Goal: Information Seeking & Learning: Learn about a topic

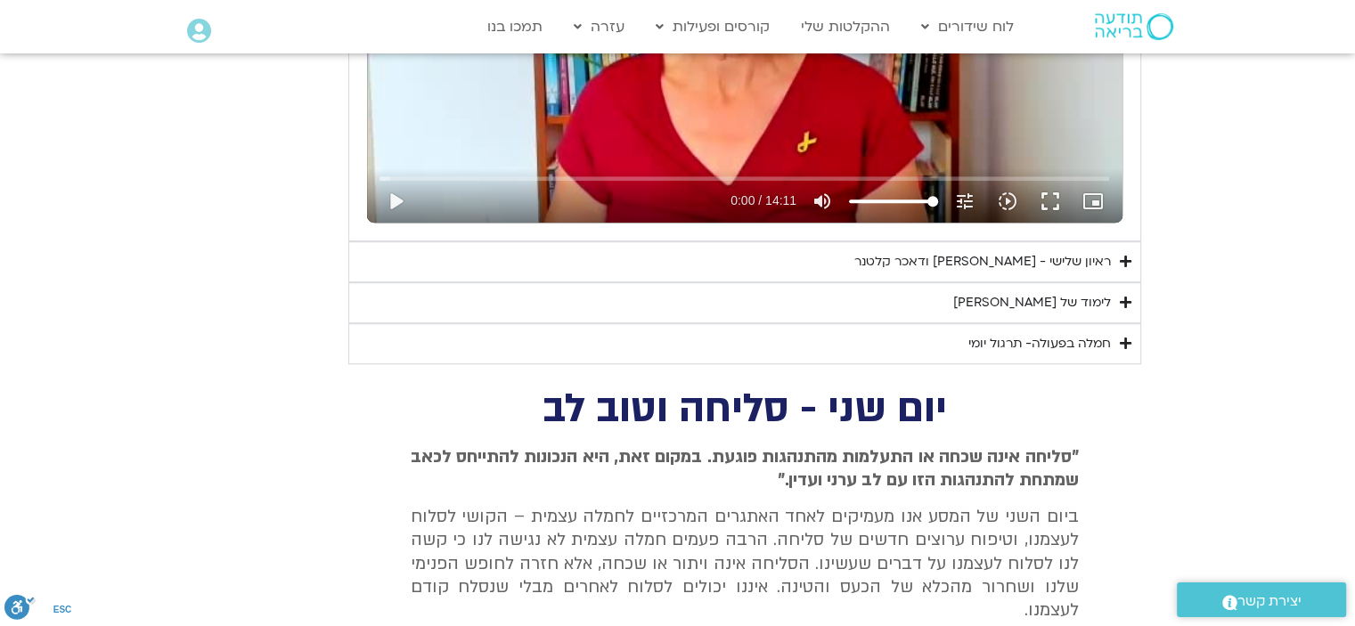
scroll to position [1126, 0]
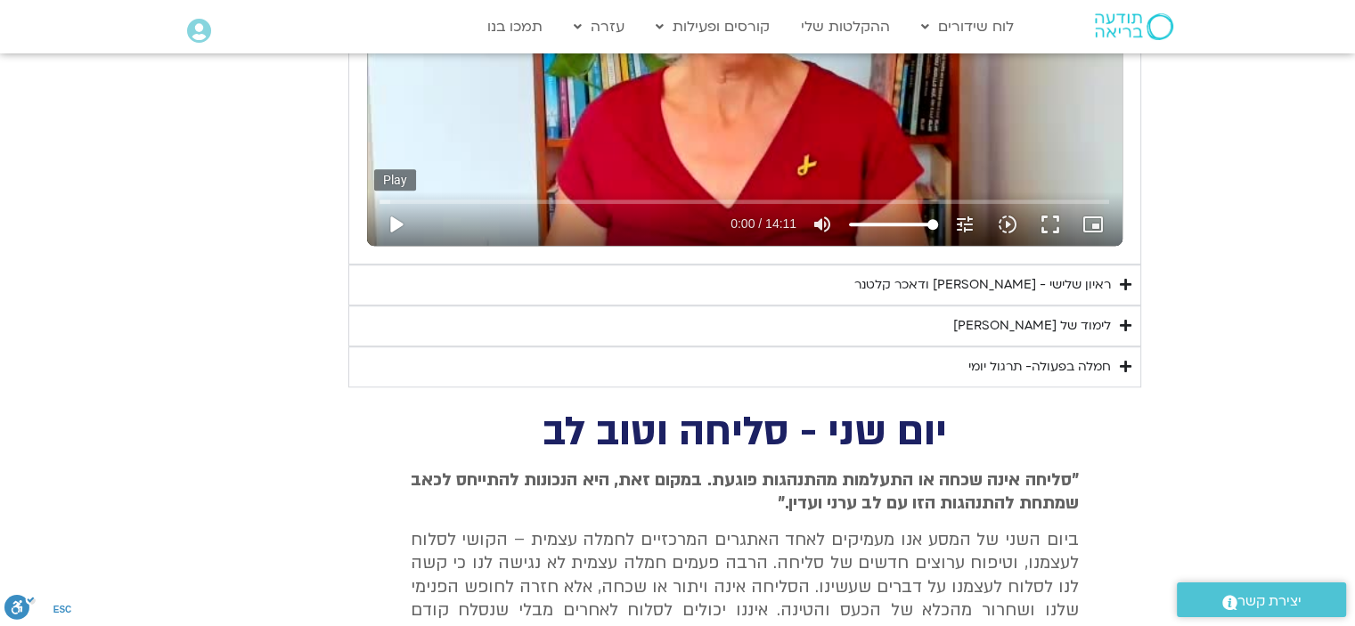
click at [398, 221] on button "play_arrow" at bounding box center [395, 224] width 43 height 43
type input "3.730941"
type input "43.7357954545455"
type input "3.871123"
type input "43.7357954545455"
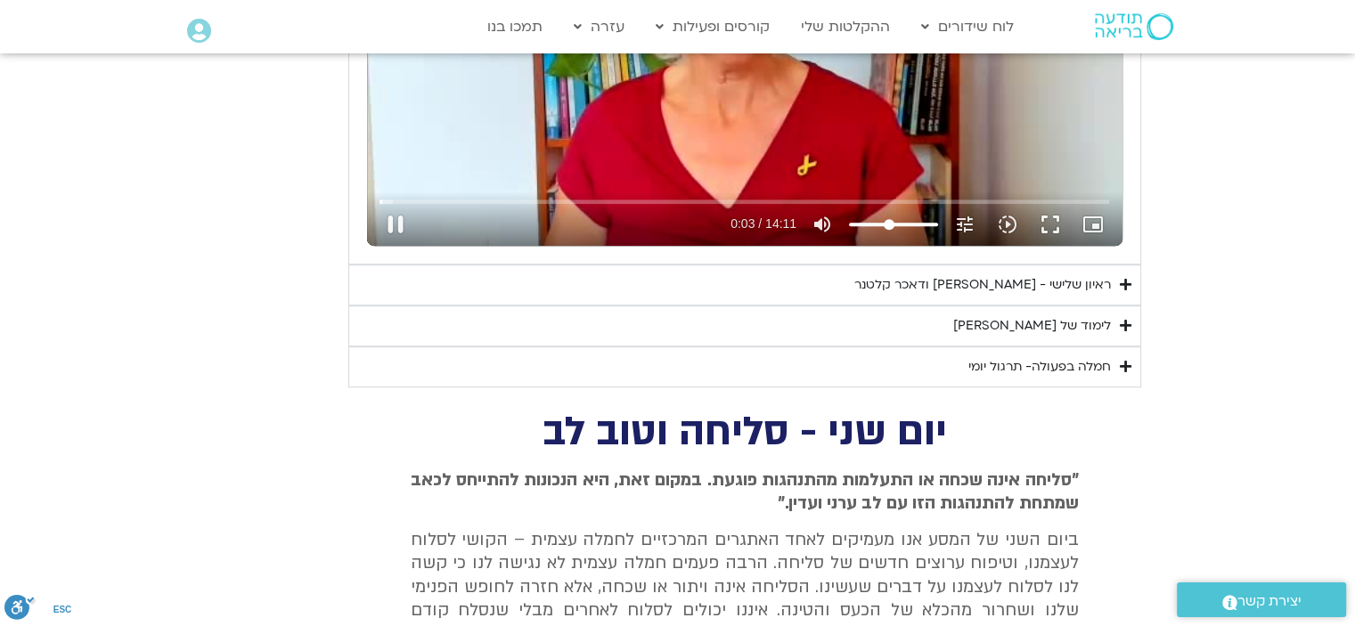
click at [888, 224] on input "Volume" at bounding box center [893, 224] width 89 height 11
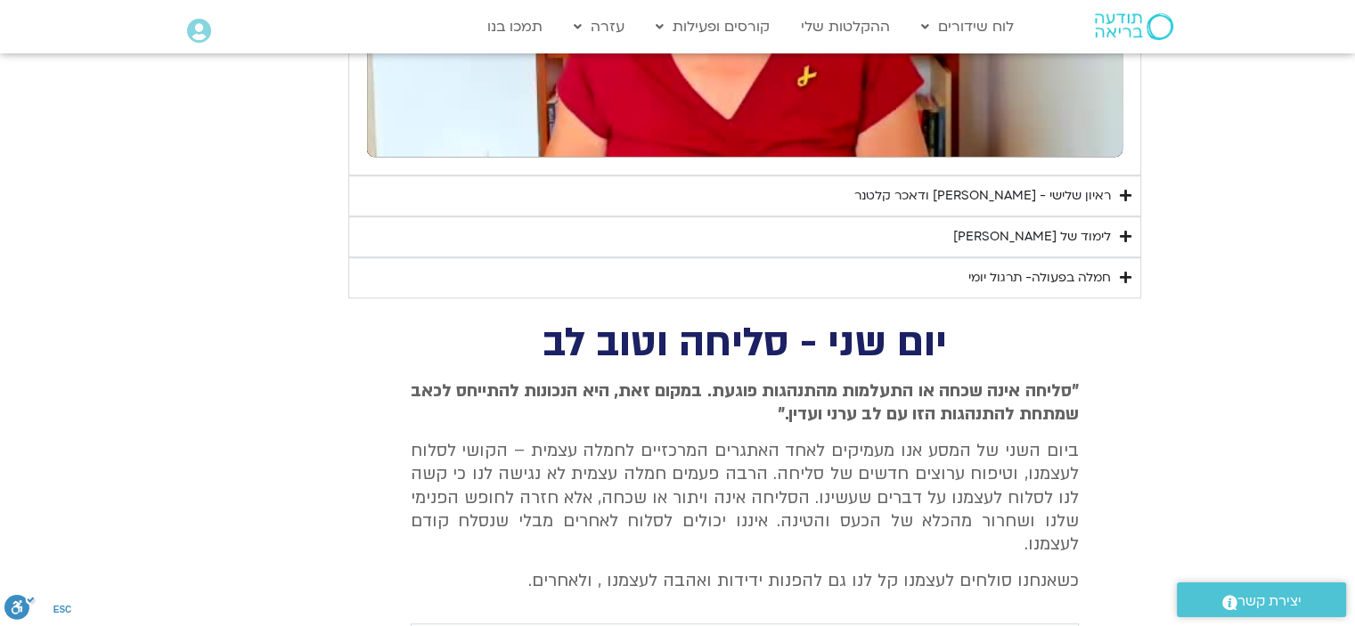
scroll to position [1215, 0]
click at [1059, 233] on div "לימוד של [PERSON_NAME]" at bounding box center [1032, 236] width 158 height 21
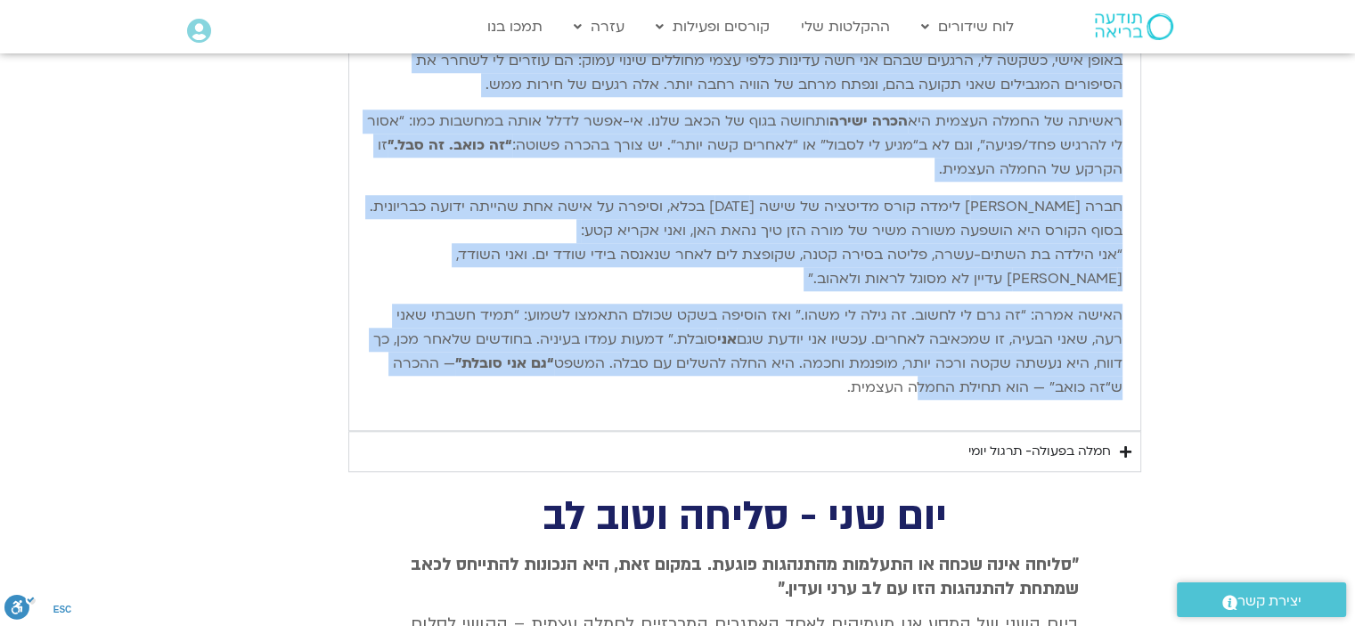
scroll to position [1572, 0]
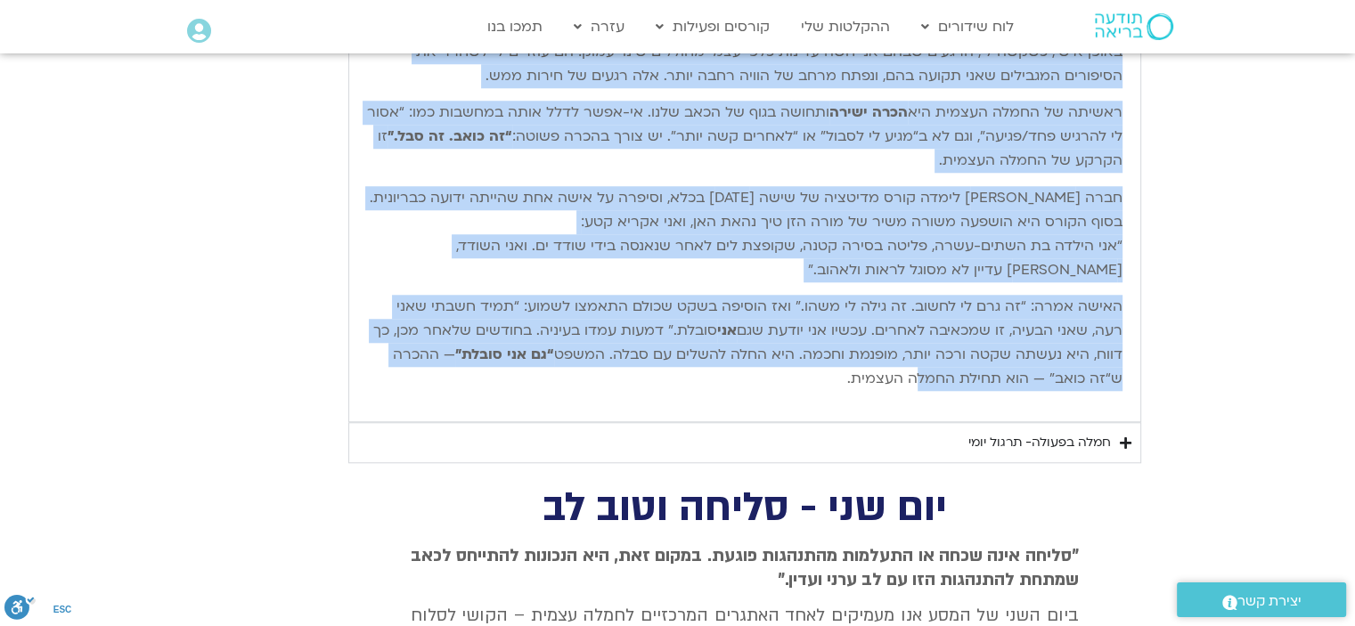
drag, startPoint x: 1121, startPoint y: 302, endPoint x: 749, endPoint y: 385, distance: 381.6
click at [749, 385] on div "שלום חברות וחברים יקרים, וברוכים השבים. אחת הדרכים שאני מבינה בהן חמלה רדיקלית …" at bounding box center [745, 162] width 756 height 485
copy div "אחת הדרכים שאני מבינה בהן חמלה רדיקלית היא לאהוב את עצמנו אל תוך הריפוי — ולאהו…"
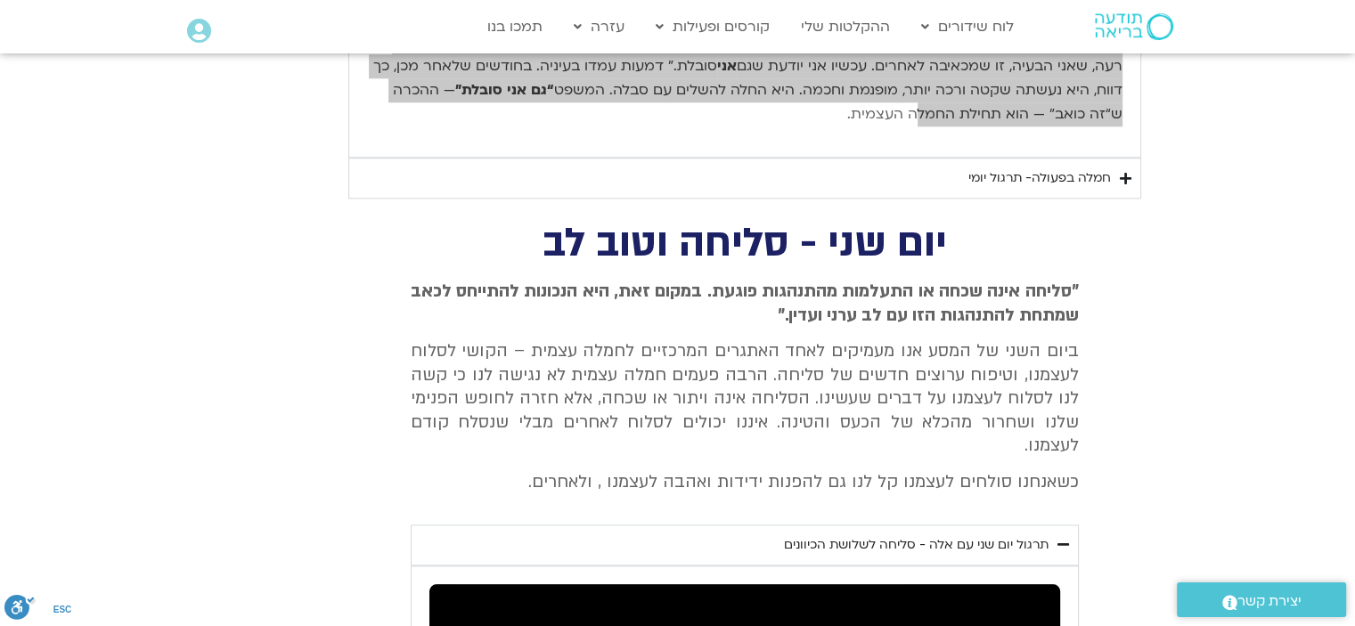
scroll to position [1839, 0]
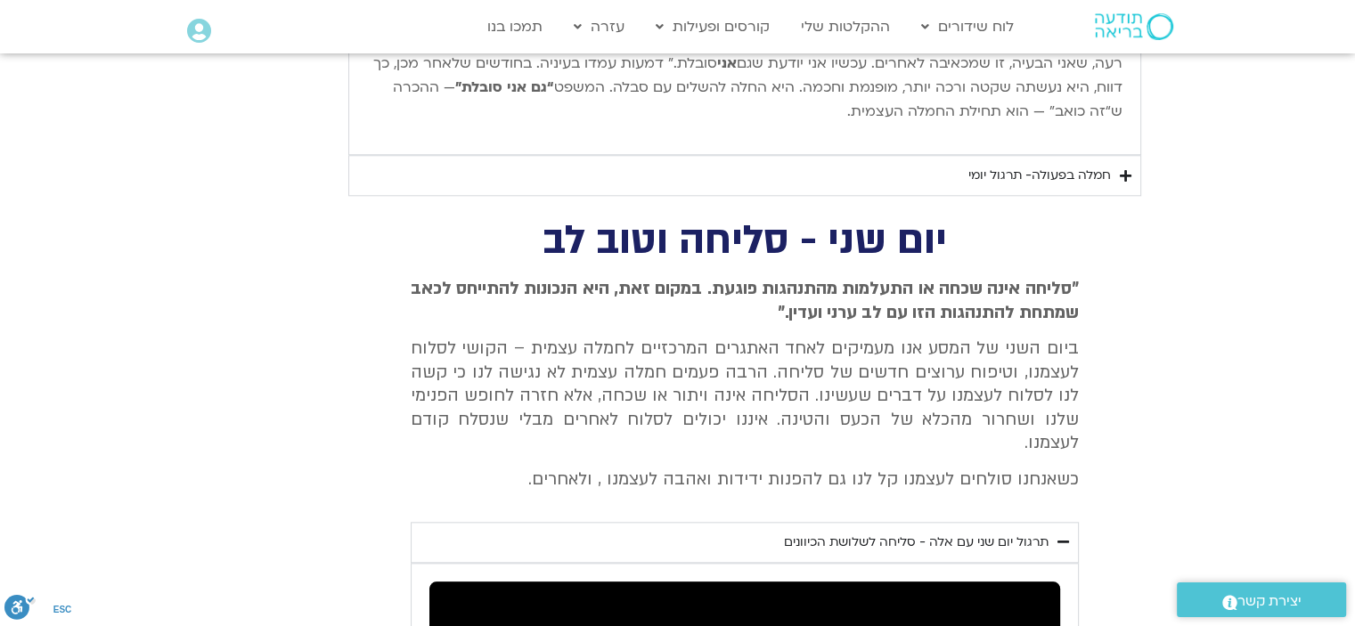
click at [1034, 174] on div "חמלה בפעולה- תרגול יומי" at bounding box center [1040, 175] width 143 height 21
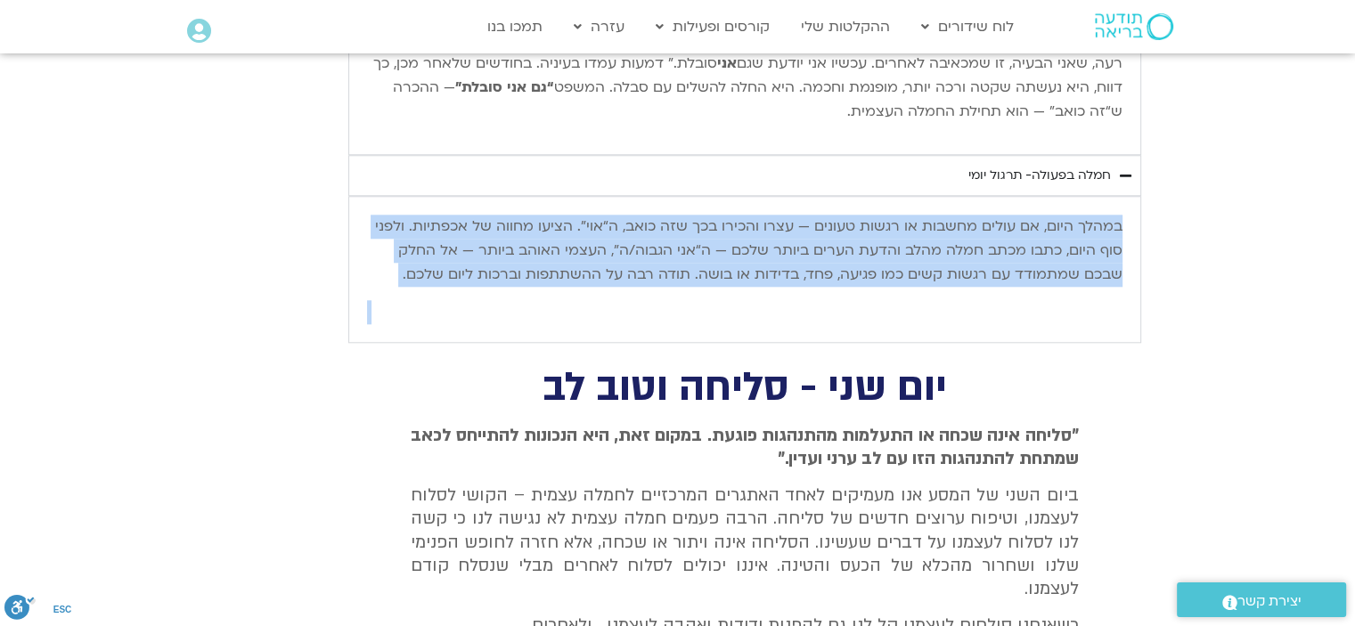
drag, startPoint x: 1123, startPoint y: 219, endPoint x: 645, endPoint y: 309, distance: 486.0
click at [645, 309] on div "במהלך היום, אם עולים מחשבות או רגשות טעונים — עצרו והכירו בכך שזה כואב, ה“אוי”.…" at bounding box center [744, 269] width 773 height 127
copy div "במהלך היום, אם עולים מחשבות או רגשות טעונים — עצרו והכירו בכך שזה כואב, ה“אוי”.…"
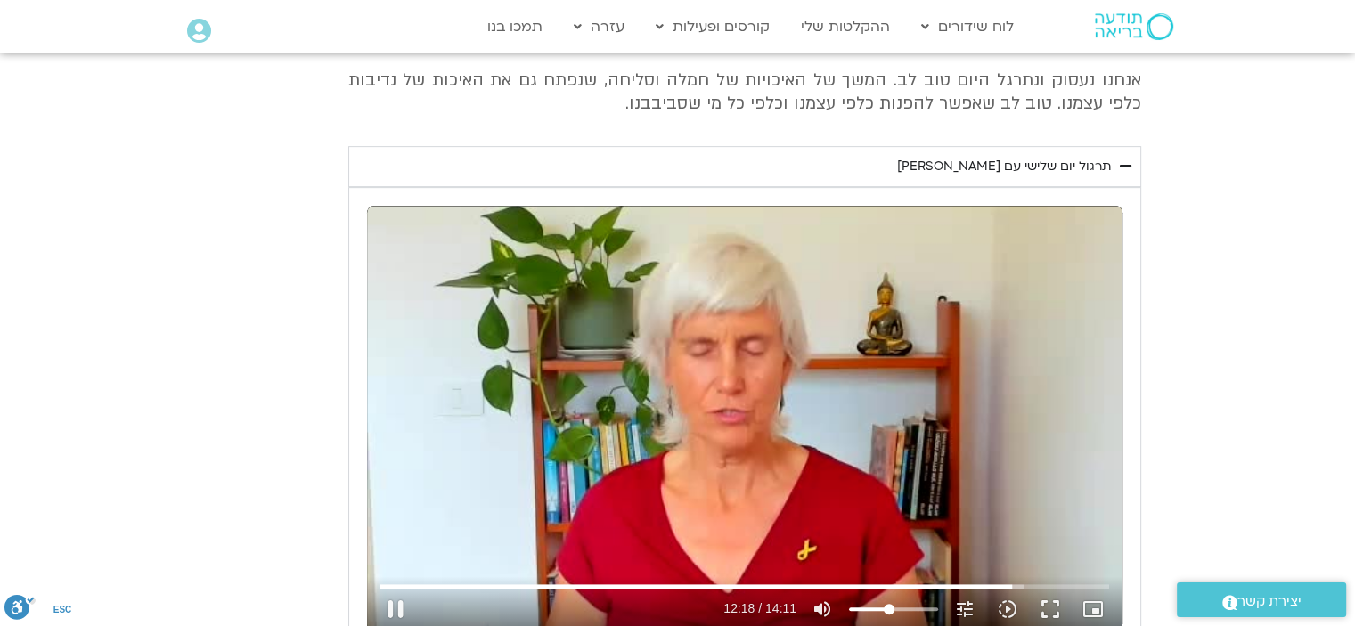
scroll to position [859, 0]
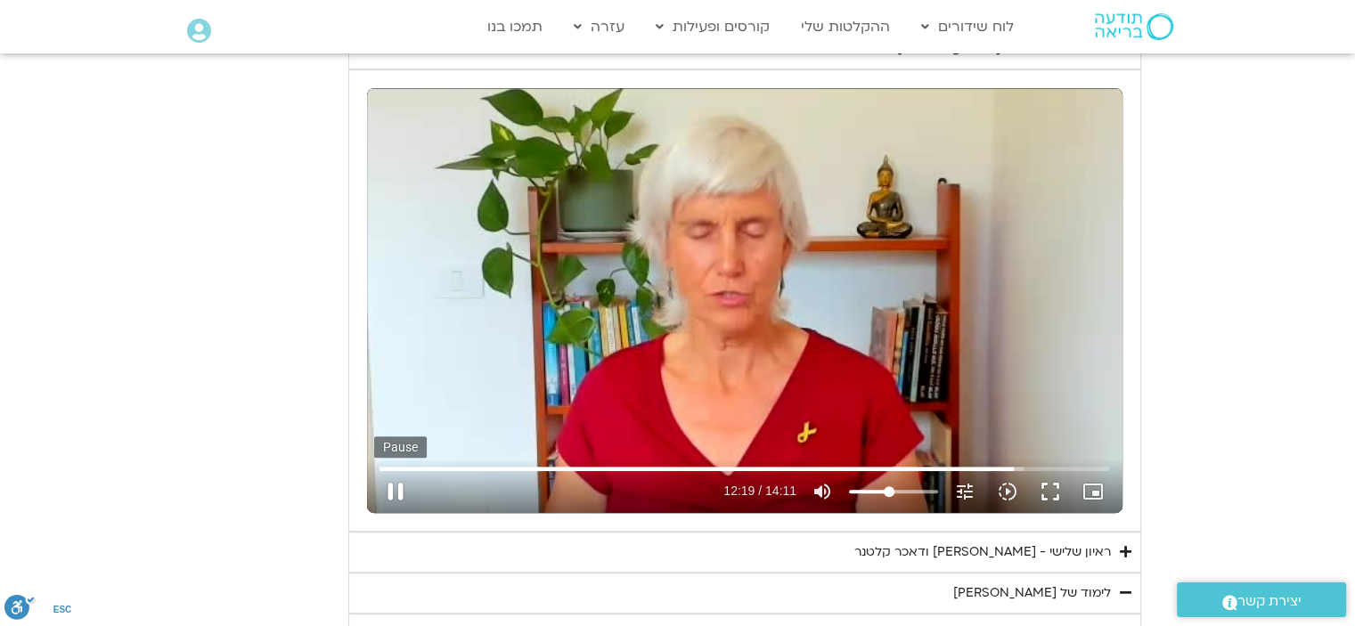
click at [389, 488] on button "pause" at bounding box center [395, 492] width 43 height 43
type input "740.186576"
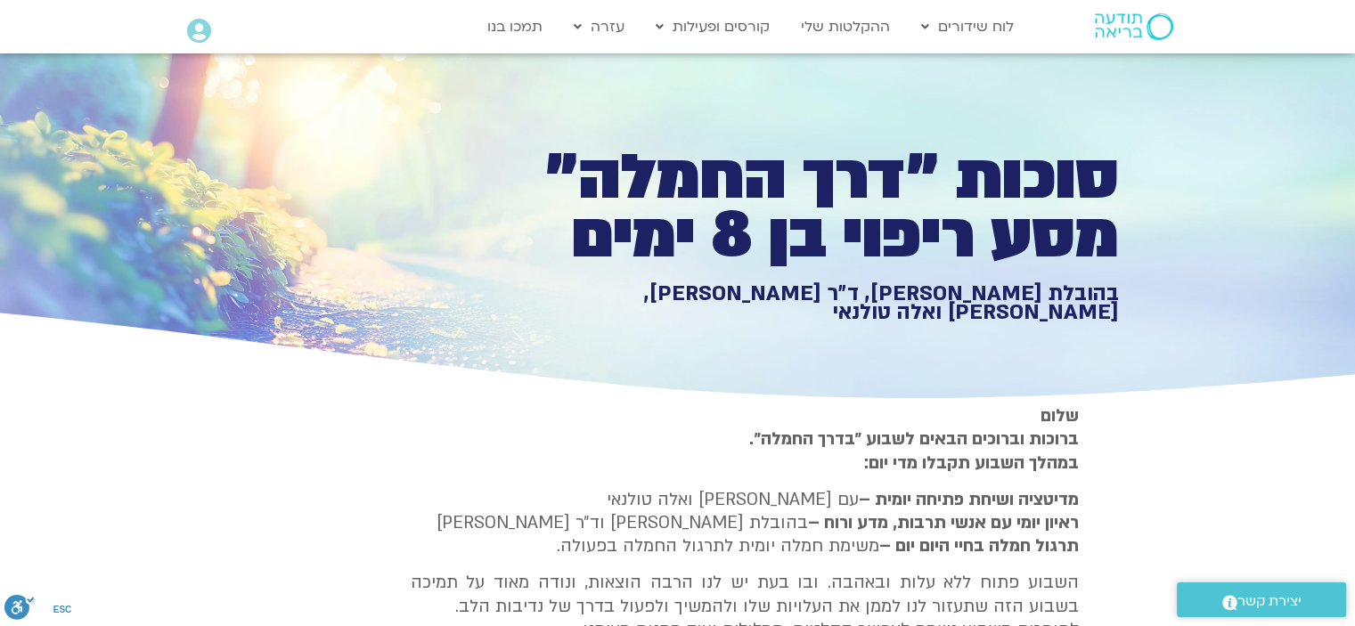
scroll to position [0, 0]
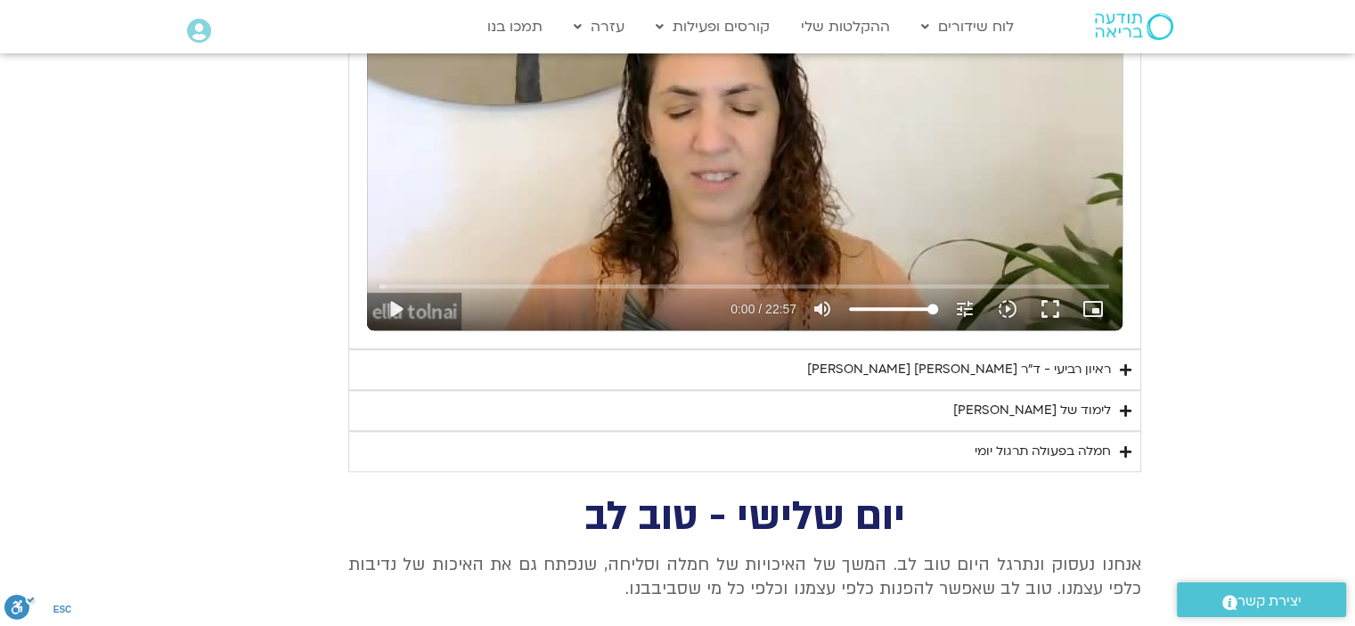
scroll to position [1861, 0]
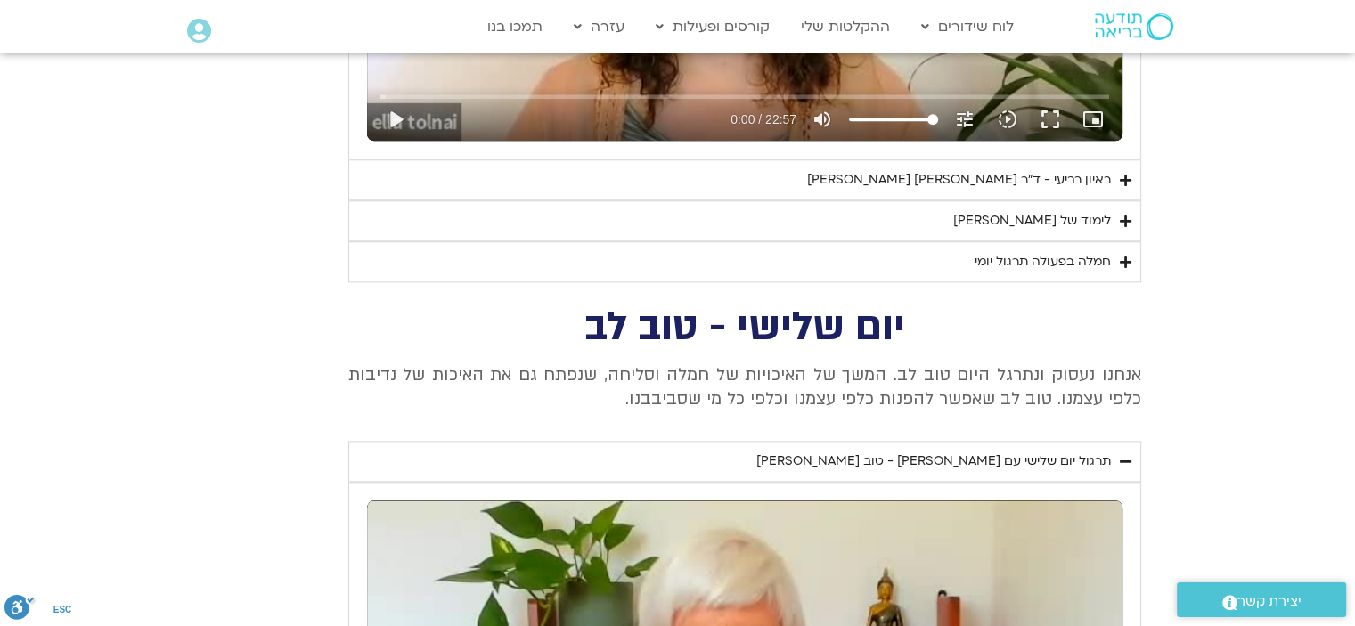
click at [1012, 179] on div "ראיון רביעי - ד"ר [PERSON_NAME] [PERSON_NAME]" at bounding box center [959, 179] width 304 height 21
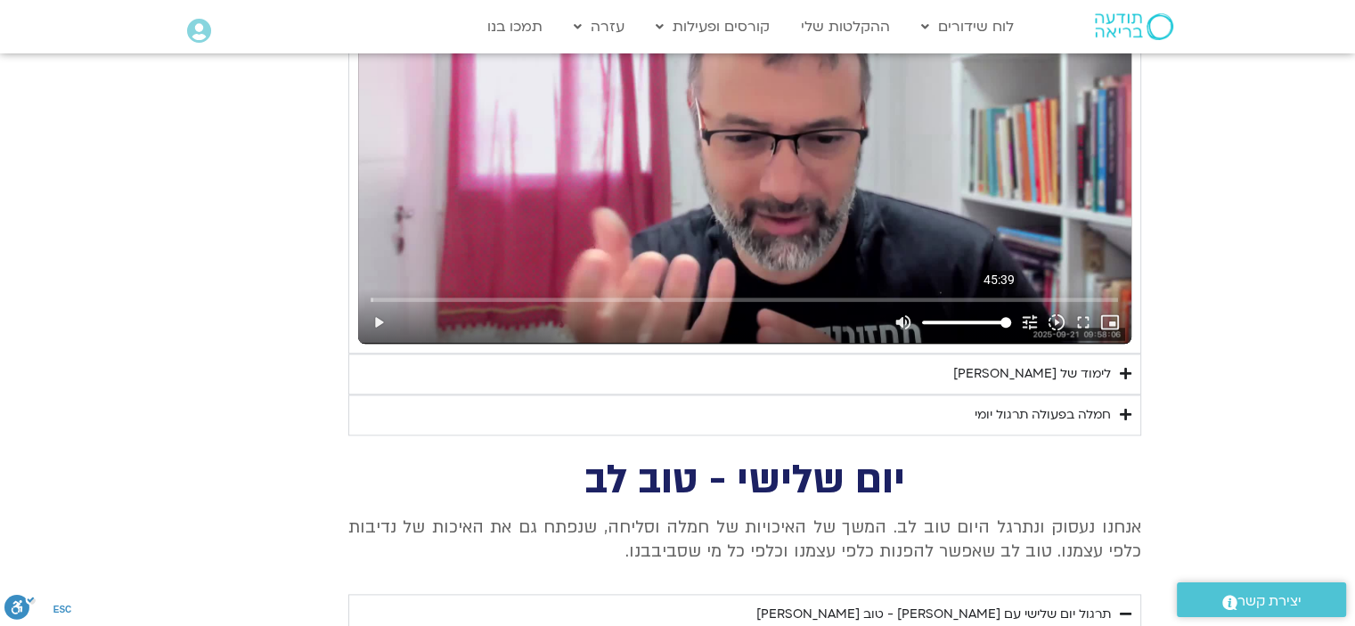
scroll to position [2217, 0]
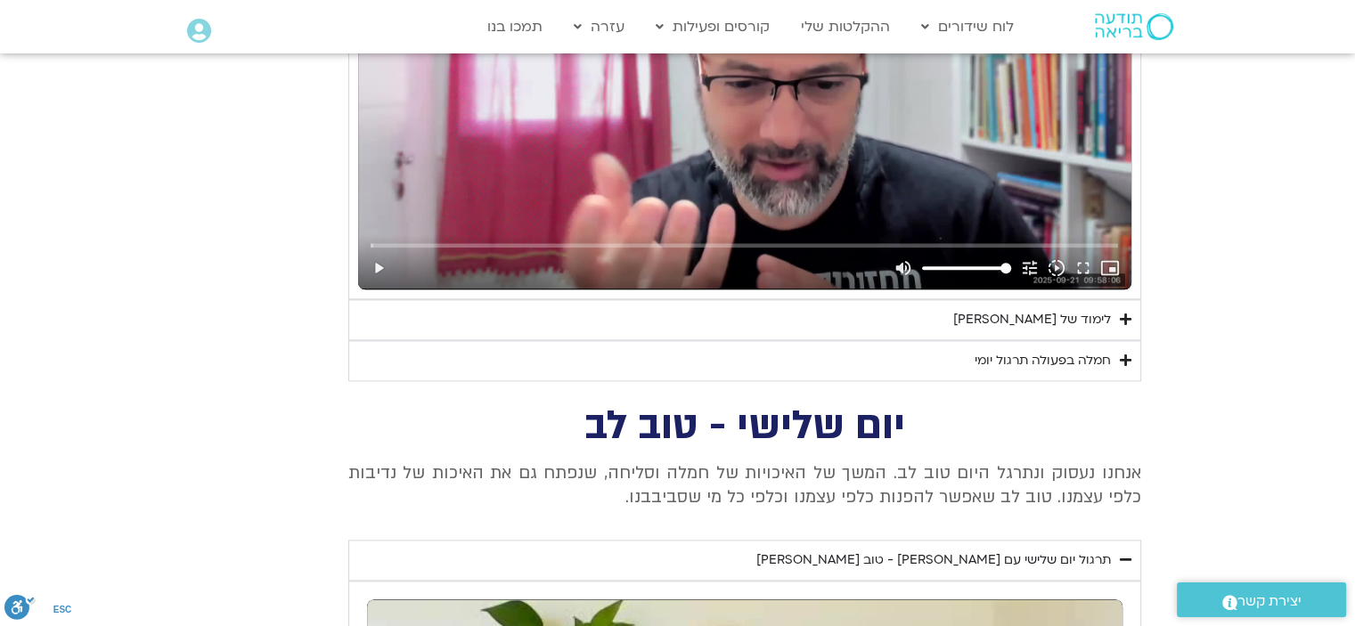
click at [1030, 313] on div "לימוד של [PERSON_NAME]" at bounding box center [1032, 319] width 158 height 21
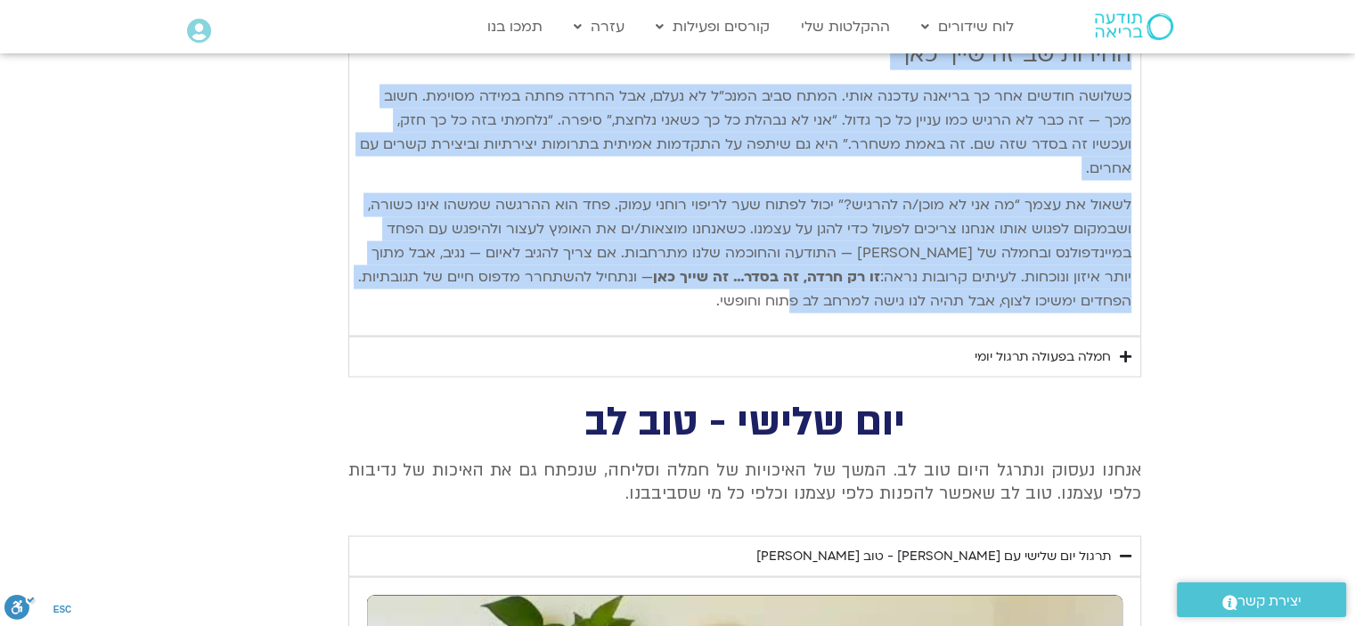
scroll to position [3554, 0]
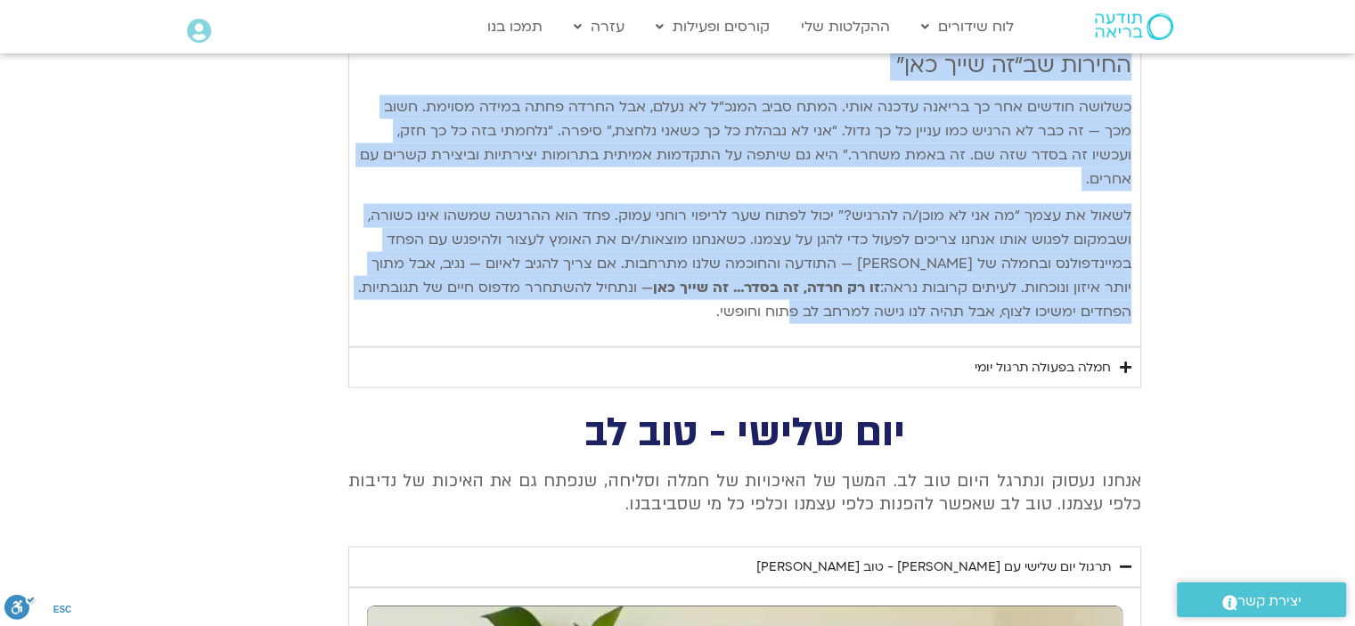
drag, startPoint x: 1130, startPoint y: 267, endPoint x: 736, endPoint y: 217, distance: 397.1
copy div "lorem ip dolo sitam CONS adipis elit sedd eius te inci: utla etdolor – magna al…"
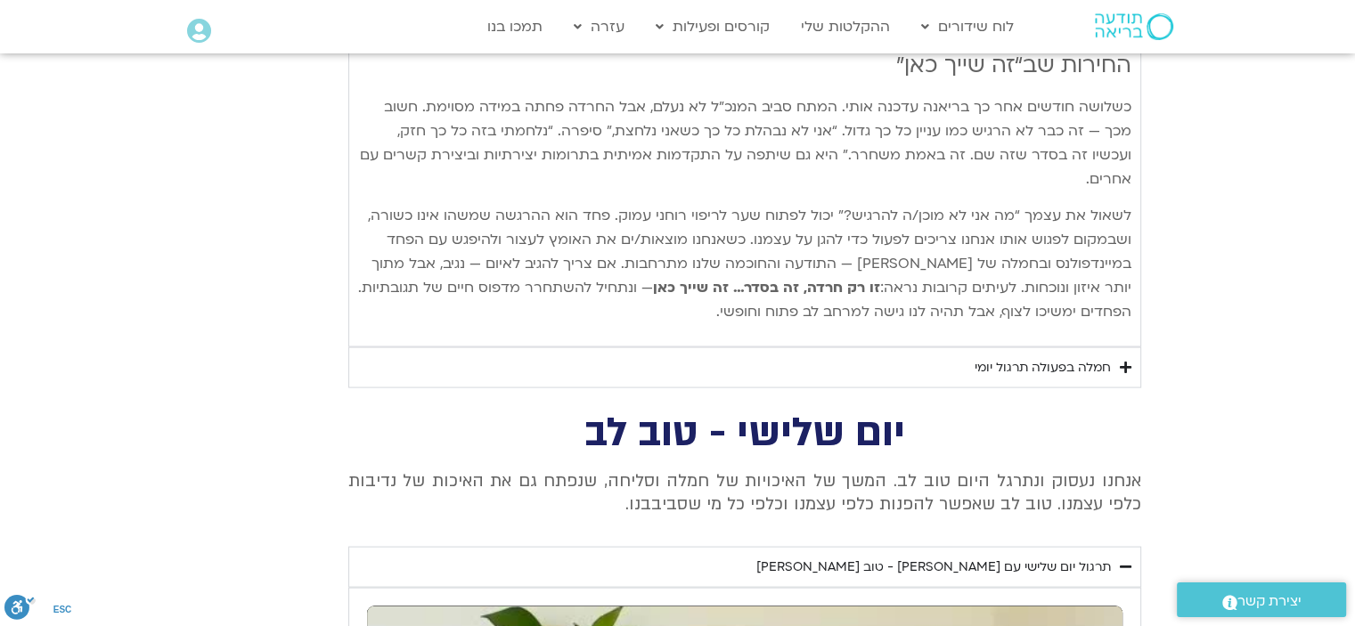
click at [1062, 357] on div "חמלה בפעולה תרגול יומי" at bounding box center [1043, 367] width 136 height 21
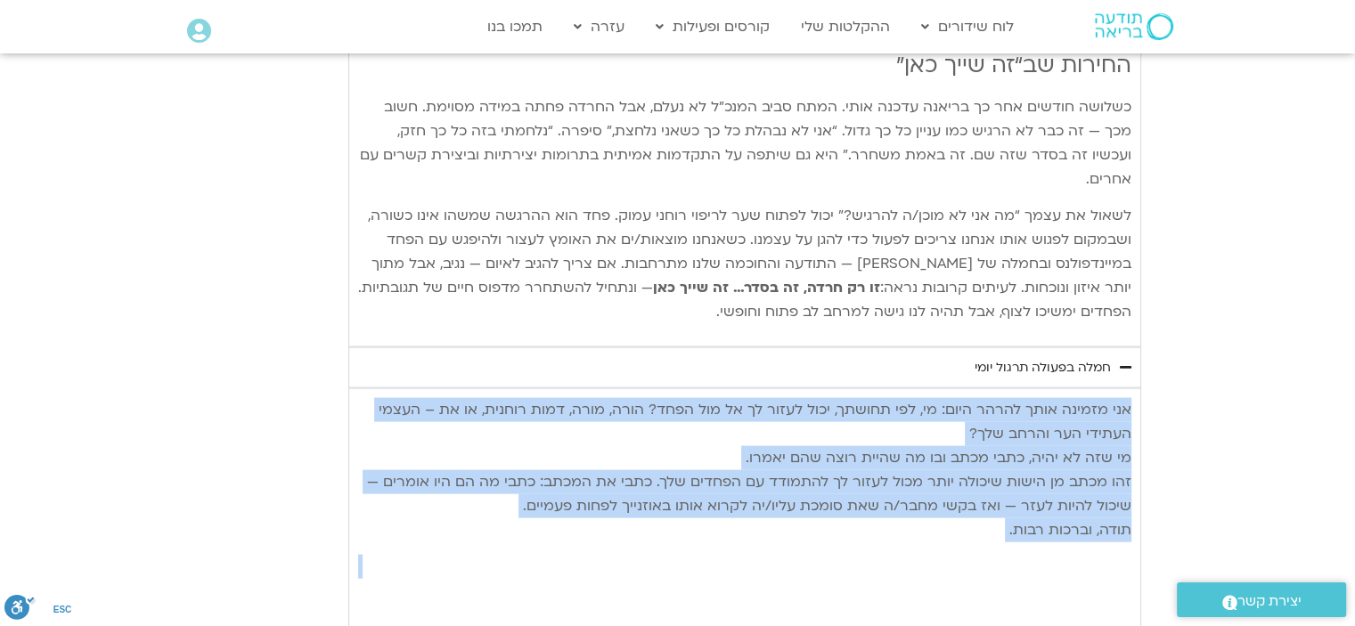
drag, startPoint x: 1133, startPoint y: 304, endPoint x: 946, endPoint y: 439, distance: 231.0
click at [945, 445] on div "אני מזמינה אותך להרהר היום: מי, לפי תחושתך, יכול לעזור לך אל [PERSON_NAME] הפחד…" at bounding box center [744, 513] width 793 height 249
copy div "אני מזמינה אותך להרהר היום: מי, לפי תחושתך, יכול לעזור לך אל [PERSON_NAME] הפחד…"
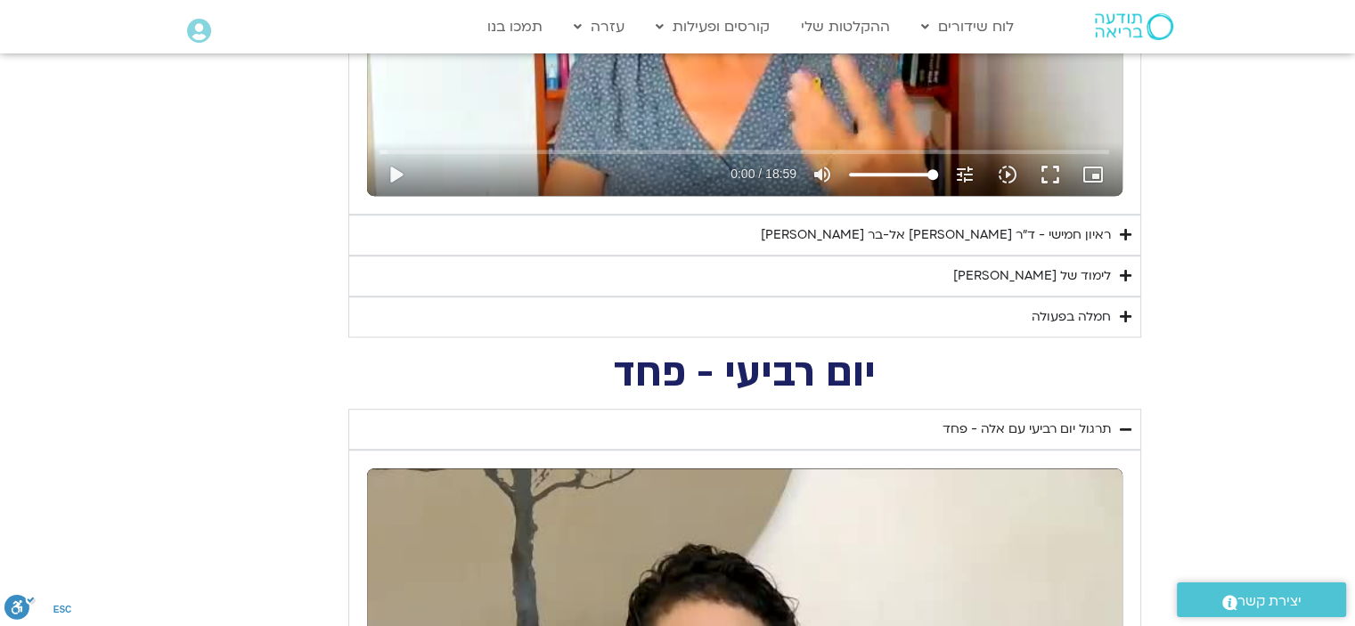
scroll to position [1148, 0]
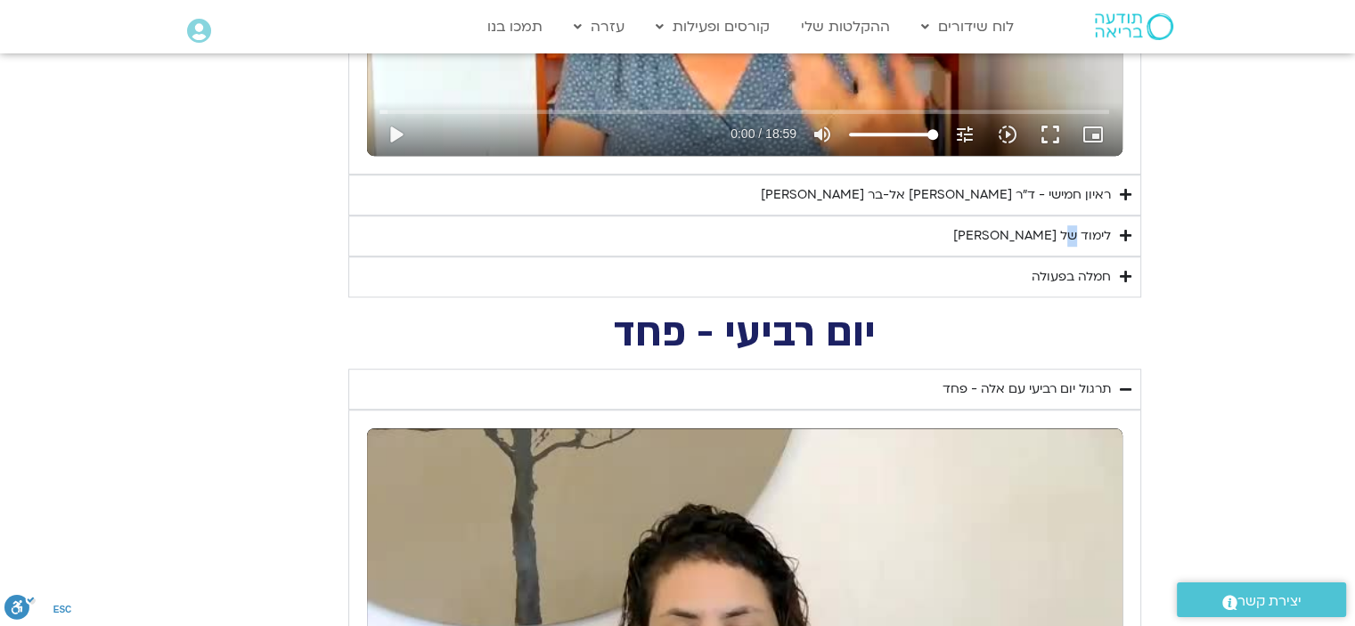
click at [1077, 233] on div "לימוד של [PERSON_NAME]" at bounding box center [1032, 235] width 158 height 21
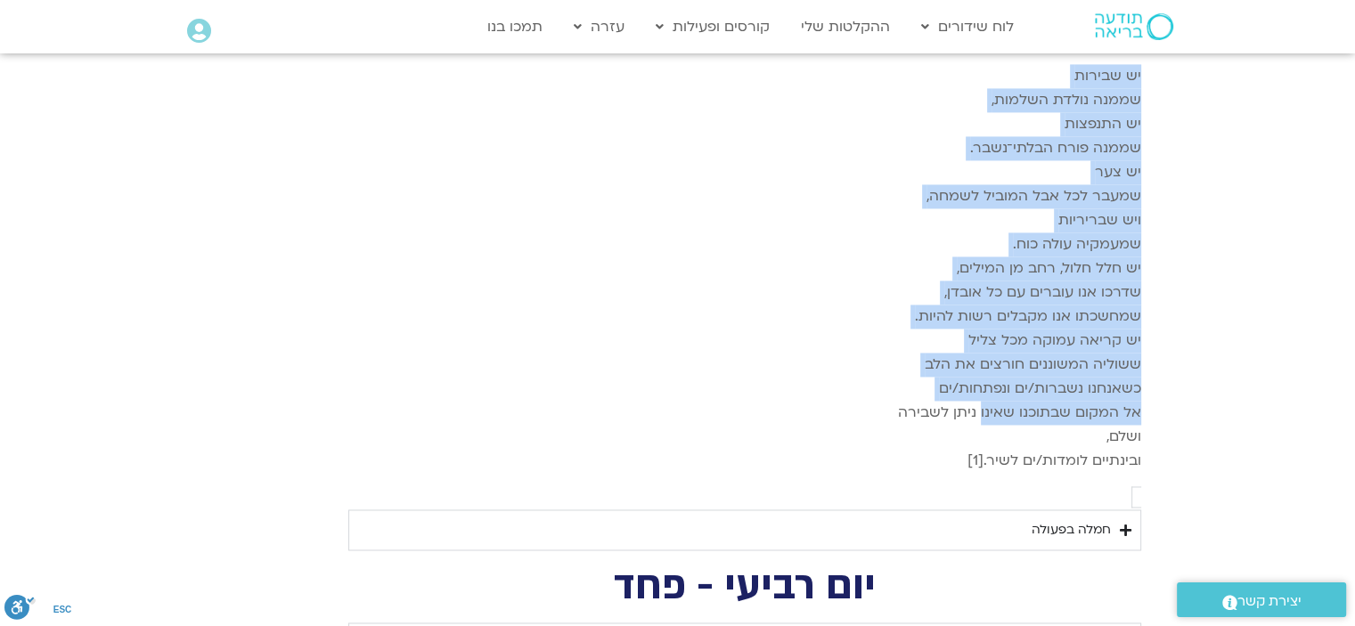
scroll to position [2663, 0]
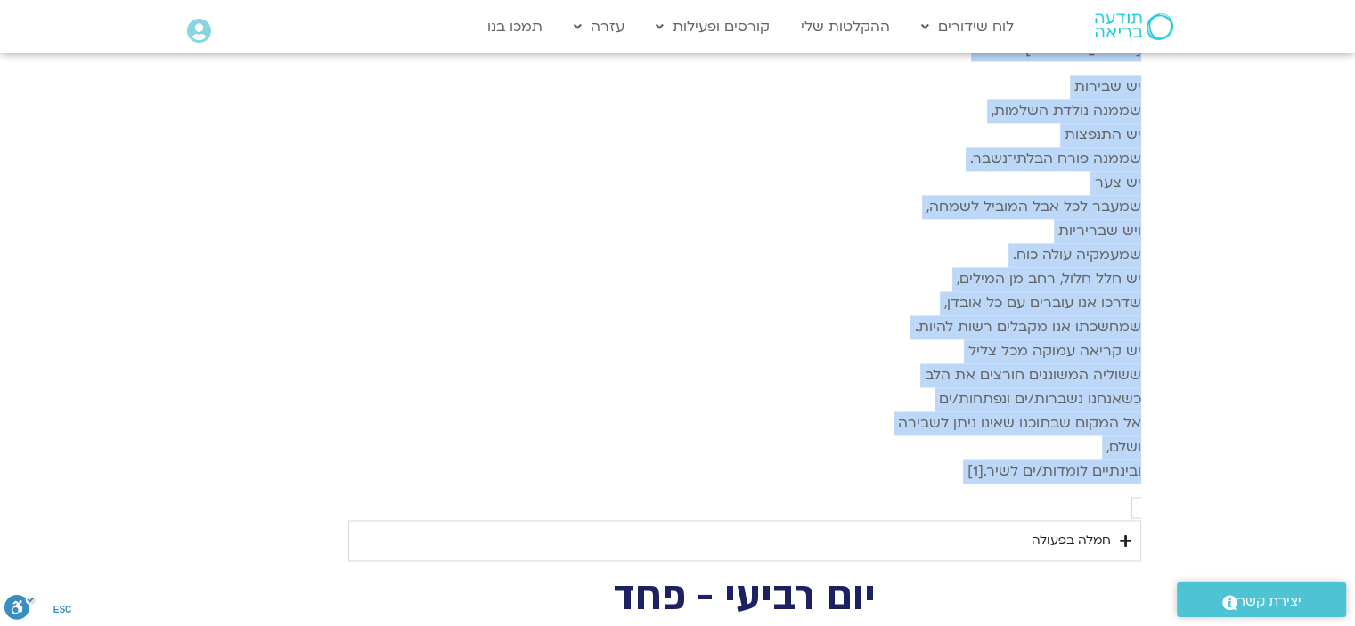
drag, startPoint x: 1132, startPoint y: 273, endPoint x: 912, endPoint y: 448, distance: 281.5
copy div "loremips dolorsi ametcon adipi eli sedd eiusmo, tempo incid ut labo etd magn al…"
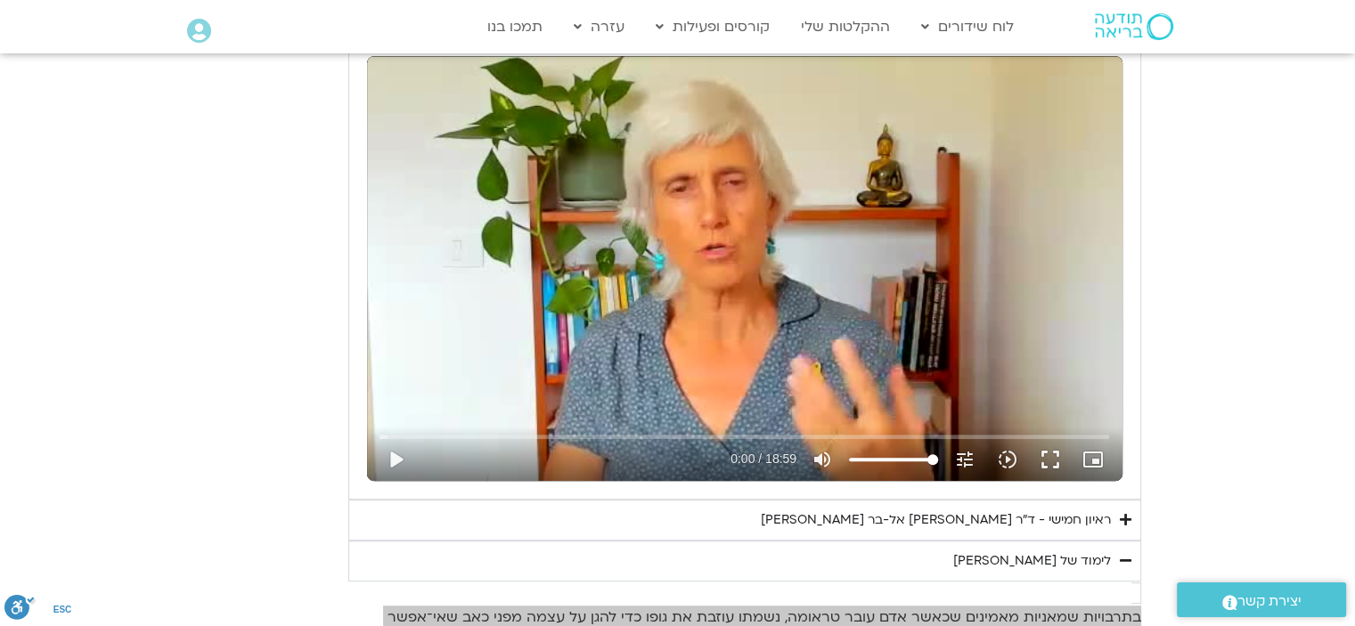
scroll to position [1059, 0]
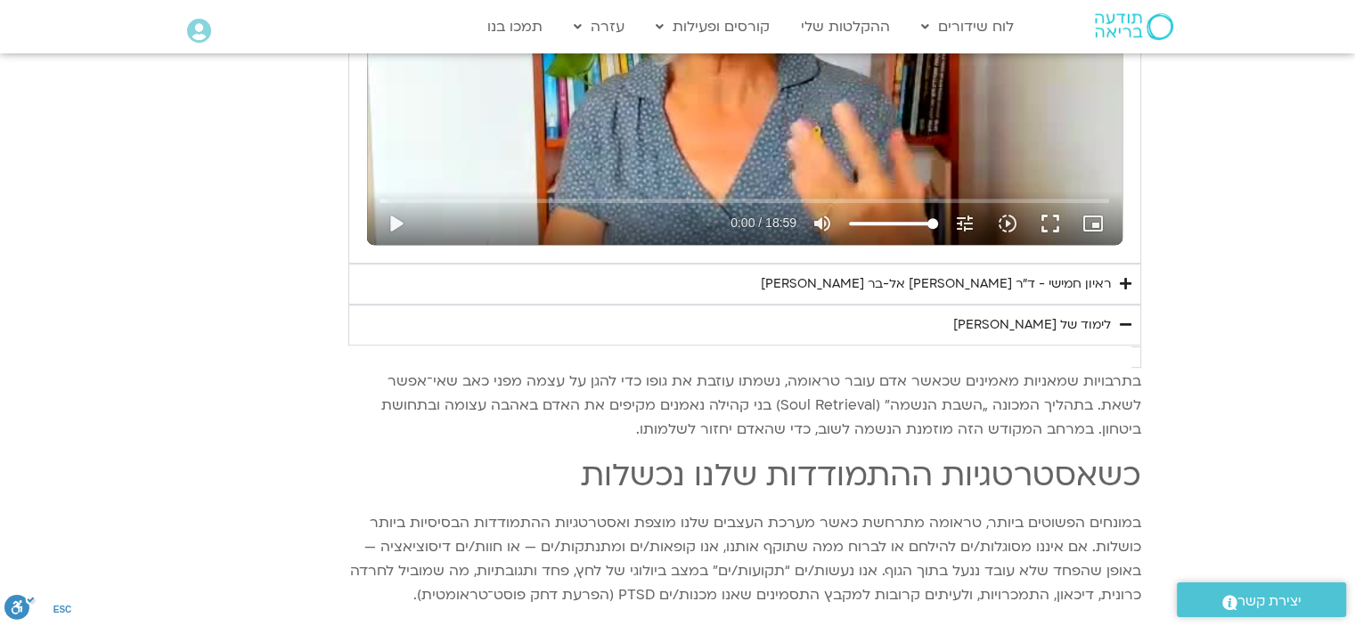
drag, startPoint x: 171, startPoint y: 320, endPoint x: 334, endPoint y: 373, distance: 171.6
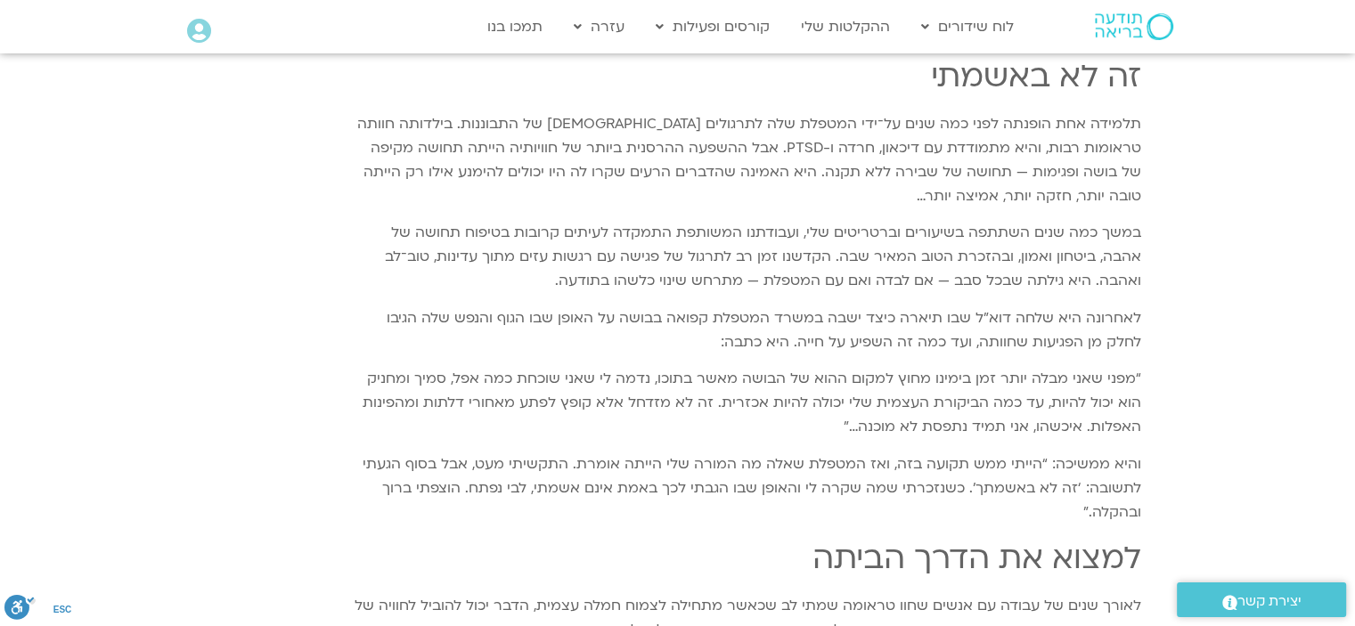
scroll to position [2663, 0]
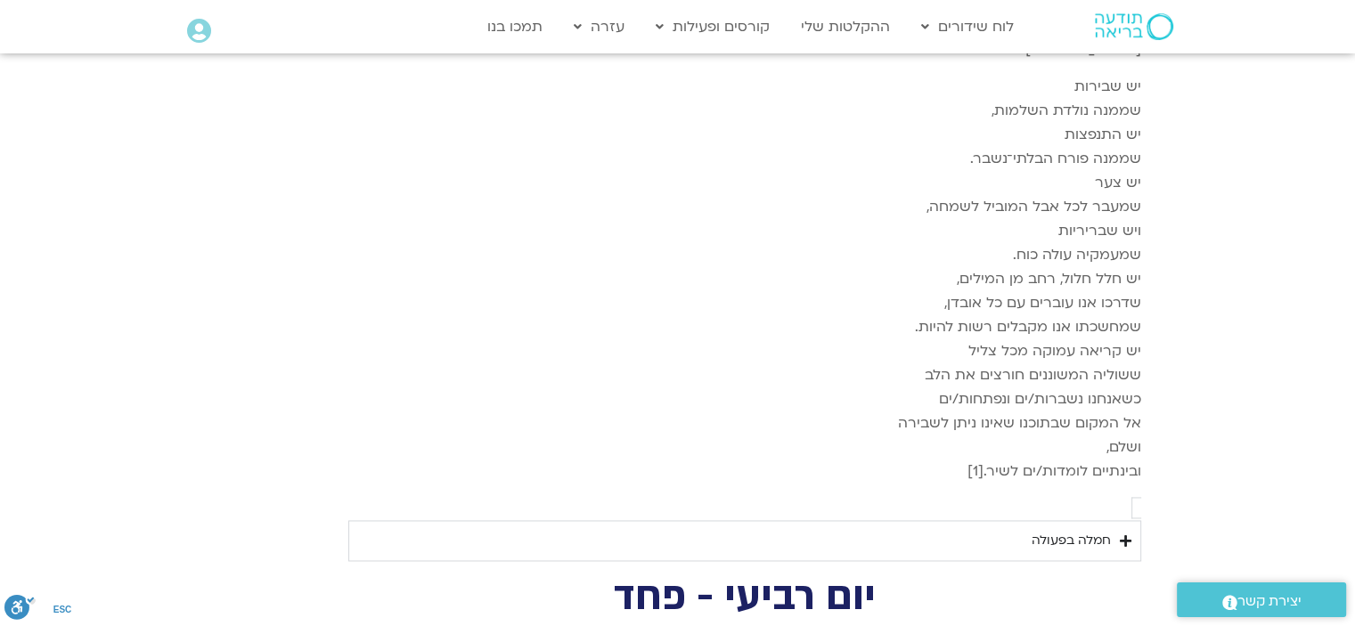
click at [1086, 530] on div "חמלה בפעולה" at bounding box center [1071, 540] width 79 height 21
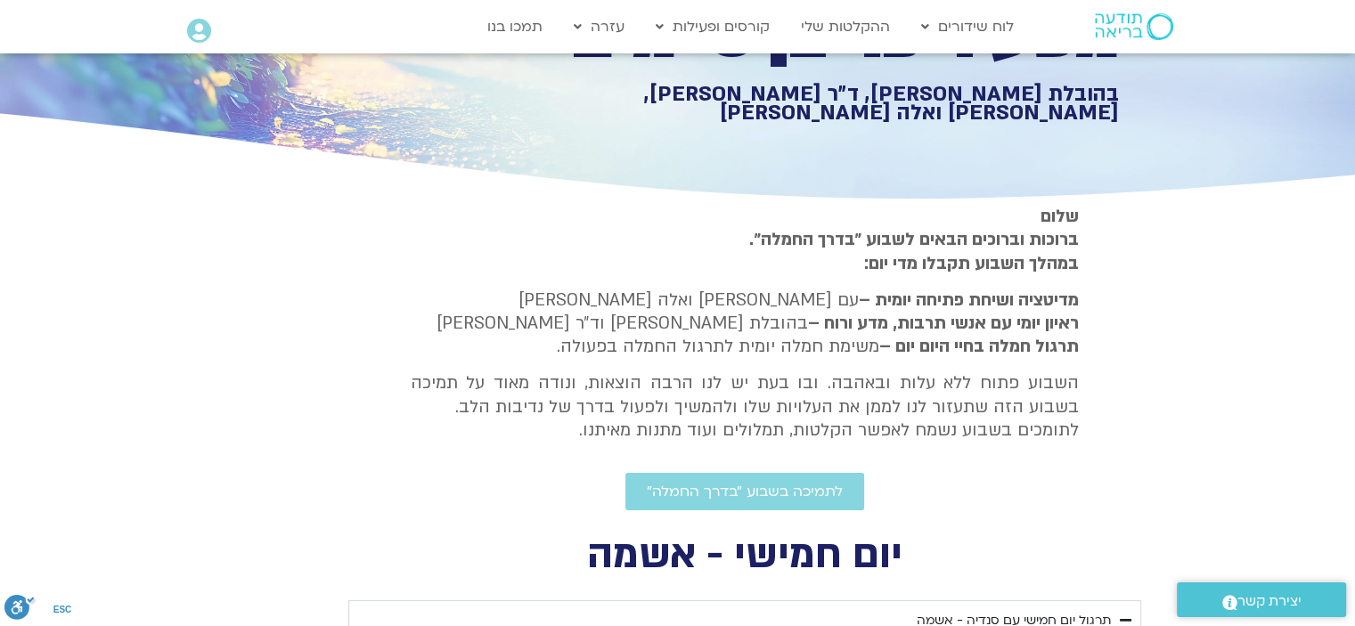
scroll to position [0, 0]
